Goal: Transaction & Acquisition: Purchase product/service

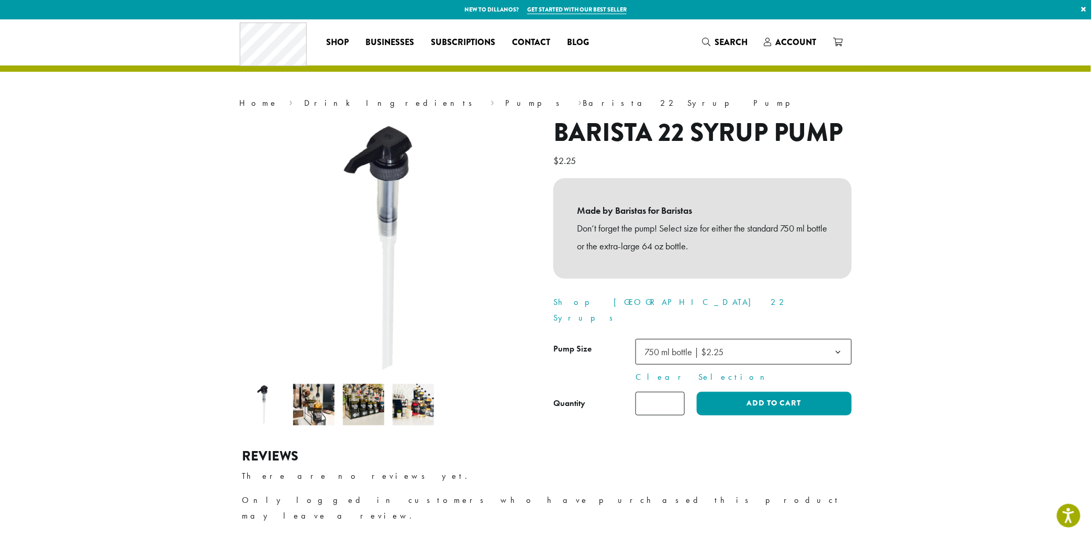
click at [324, 416] on img at bounding box center [313, 404] width 41 height 41
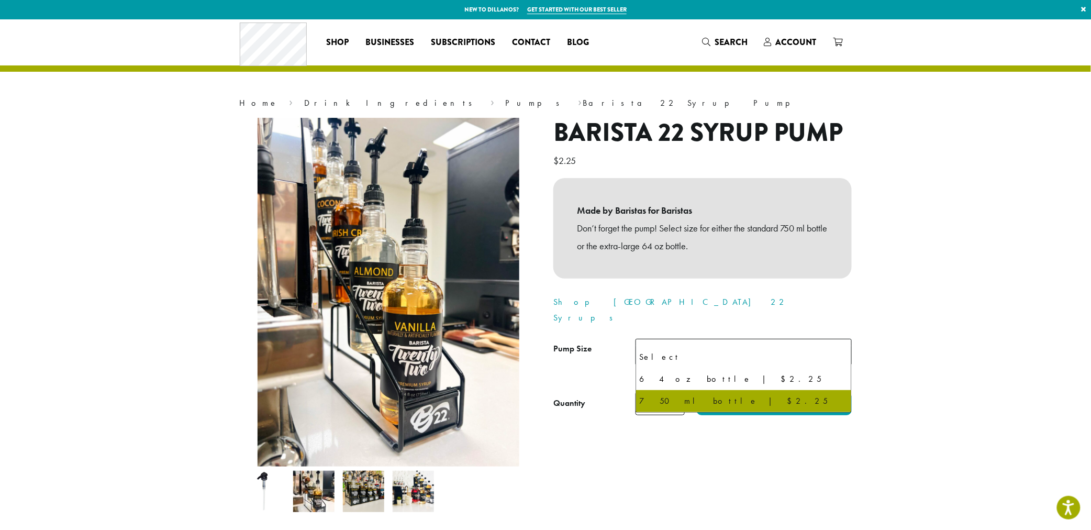
click at [839, 339] on b at bounding box center [839, 352] width 26 height 26
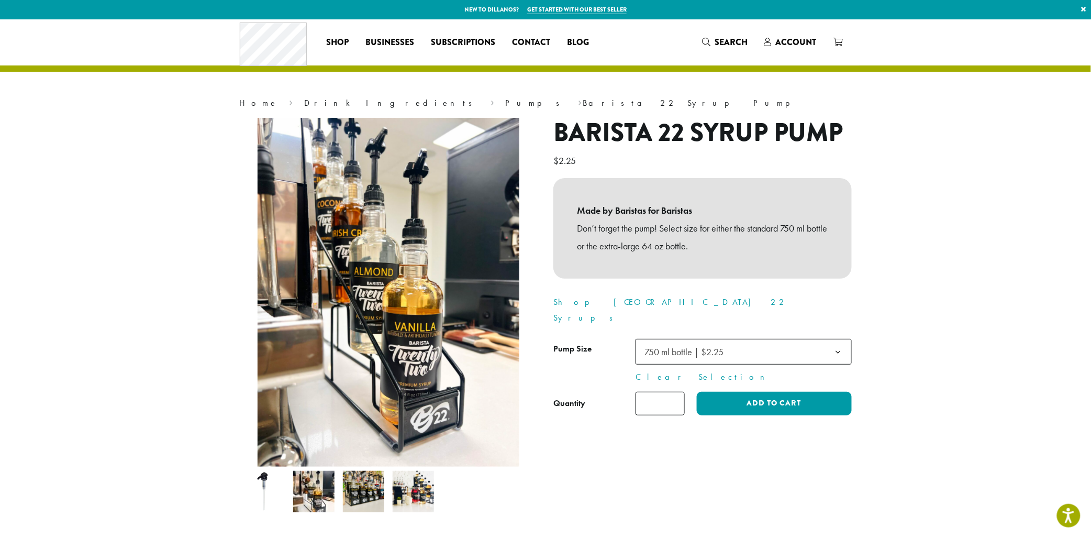
type input "*"
click at [676, 392] on input "*" at bounding box center [660, 404] width 49 height 24
click at [766, 392] on button "Add to cart" at bounding box center [774, 404] width 155 height 24
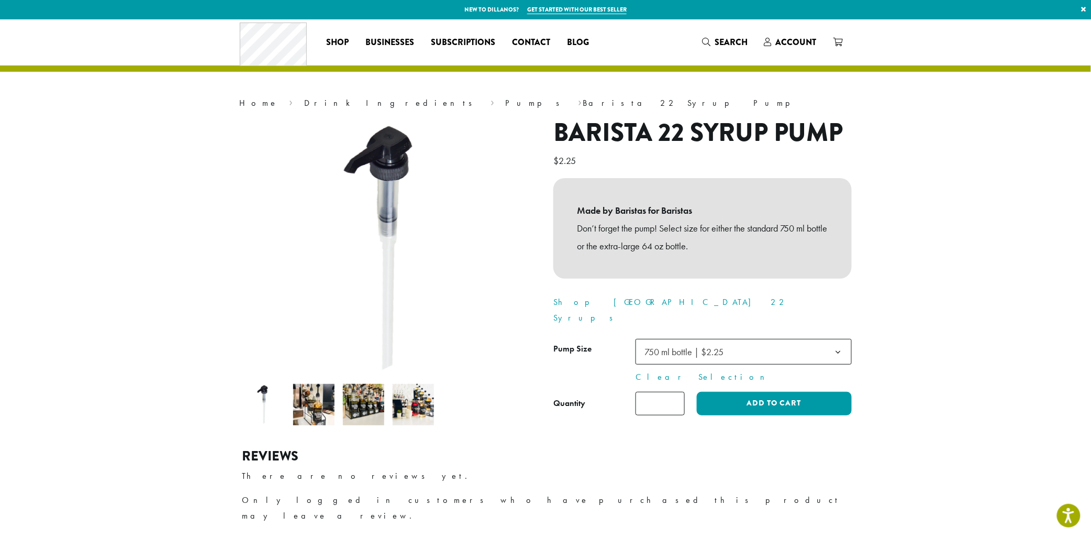
click at [670, 392] on input "*" at bounding box center [660, 404] width 49 height 24
type input "*"
click at [674, 392] on input "*" at bounding box center [660, 404] width 49 height 24
click at [744, 392] on button "Add to cart" at bounding box center [774, 404] width 155 height 24
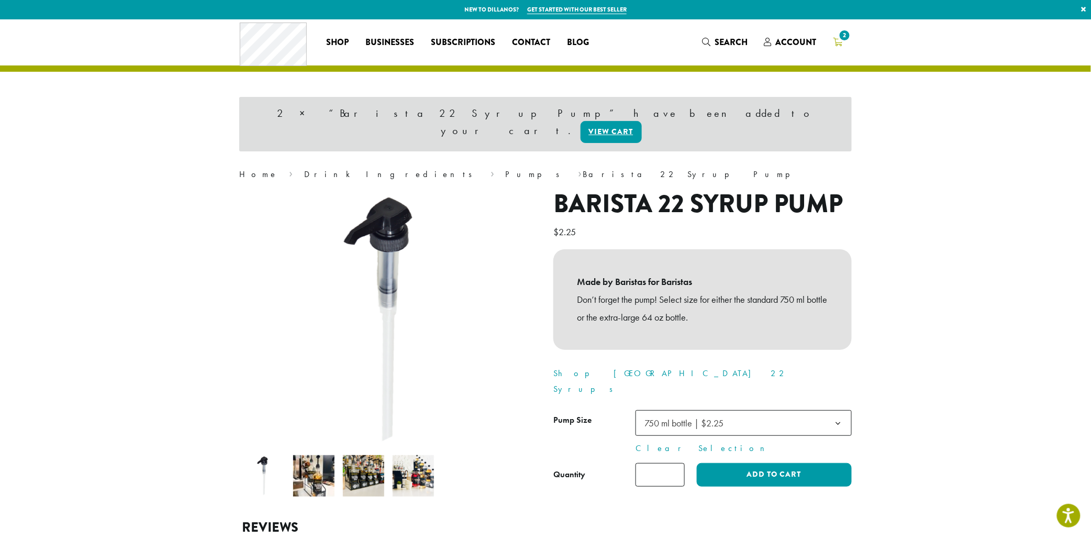
click at [843, 40] on span "2" at bounding box center [845, 35] width 14 height 14
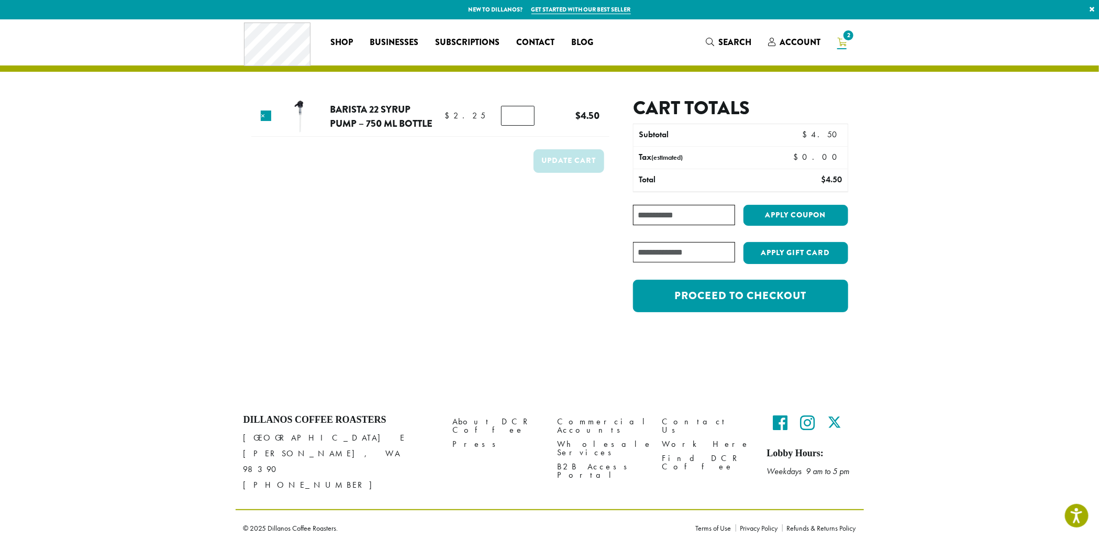
click at [0, 537] on div at bounding box center [0, 546] width 0 height 0
click at [345, 104] on link "Barista 22 Syrup Pump – 750 ml bottle" at bounding box center [381, 116] width 103 height 29
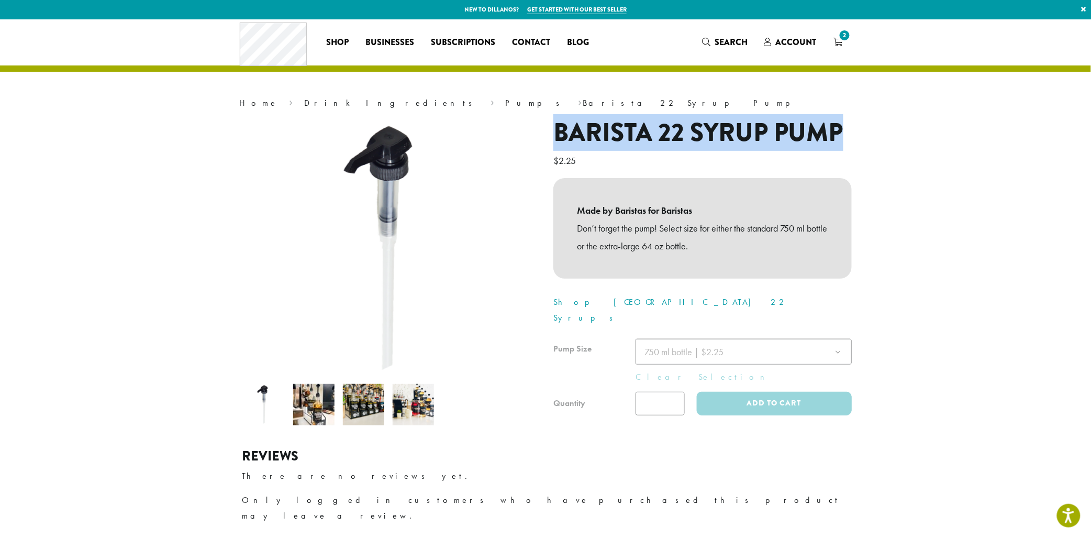
drag, startPoint x: 558, startPoint y: 138, endPoint x: 858, endPoint y: 131, distance: 300.1
click at [858, 131] on div "**********" at bounding box center [703, 278] width 314 height 320
copy h1 "Barista 22 Syrup Pump"
